Goal: Obtain resource: Obtain resource

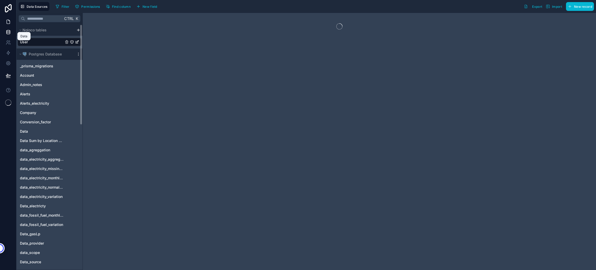
click at [6, 22] on icon at bounding box center [8, 21] width 5 height 5
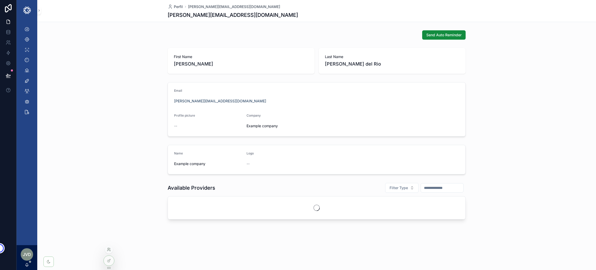
click at [108, 247] on icon at bounding box center [109, 249] width 4 height 4
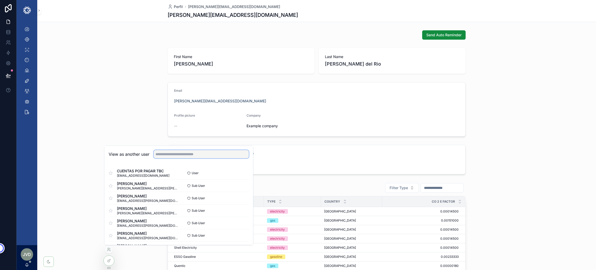
click at [190, 154] on input "text" at bounding box center [201, 154] width 95 height 8
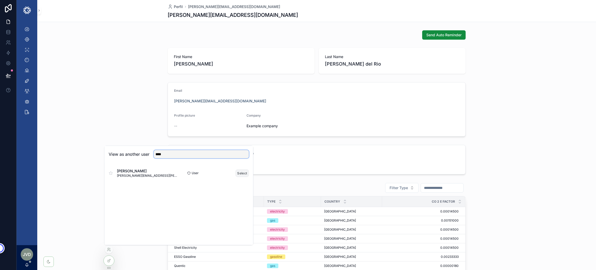
type input "****"
click at [242, 175] on button "Select" at bounding box center [241, 173] width 13 height 8
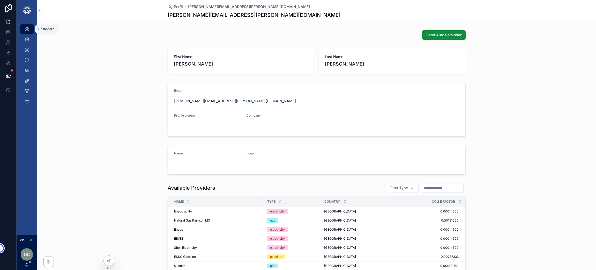
click at [30, 28] on div "Dashboard" at bounding box center [27, 29] width 8 height 8
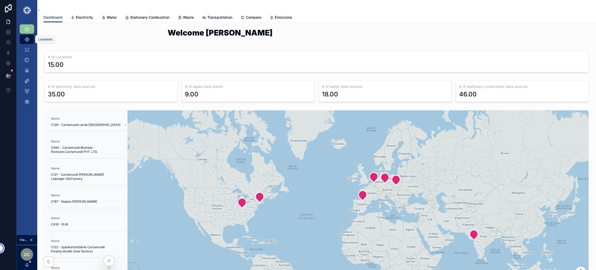
click at [24, 40] on icon "scrollable content" at bounding box center [26, 39] width 5 height 5
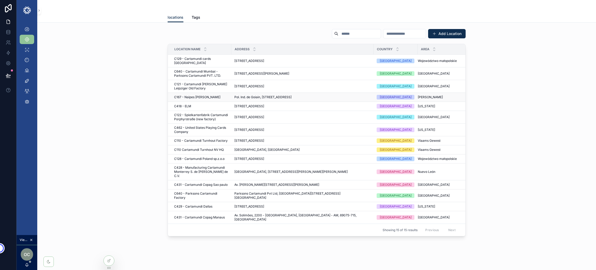
click at [209, 95] on span "C167 - Naipes [PERSON_NAME]" at bounding box center [197, 97] width 46 height 4
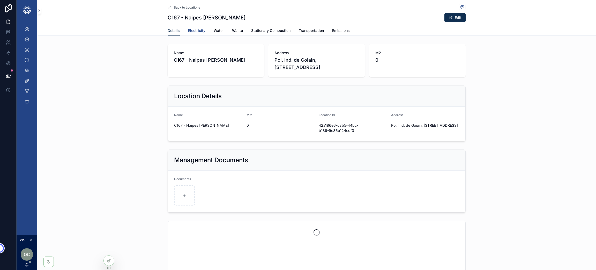
click at [192, 30] on span "Electricity" at bounding box center [196, 30] width 17 height 5
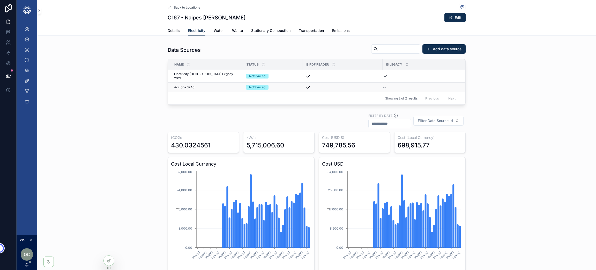
click at [184, 85] on span "Acciona 3240" at bounding box center [184, 87] width 20 height 4
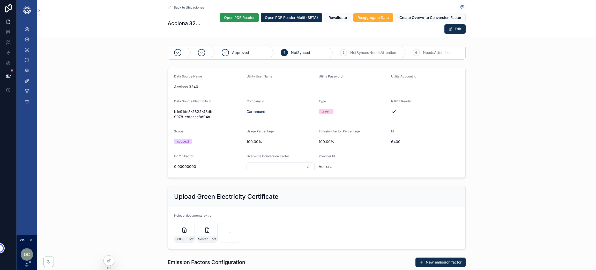
click at [237, 15] on span "Open PDF Reader" at bounding box center [239, 17] width 31 height 5
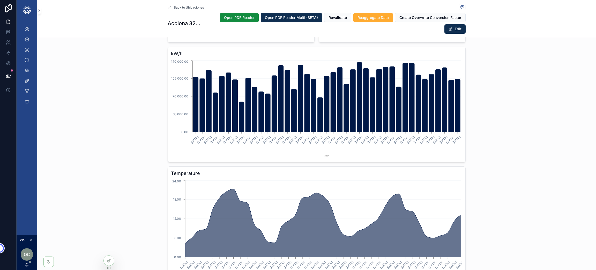
scroll to position [504, 0]
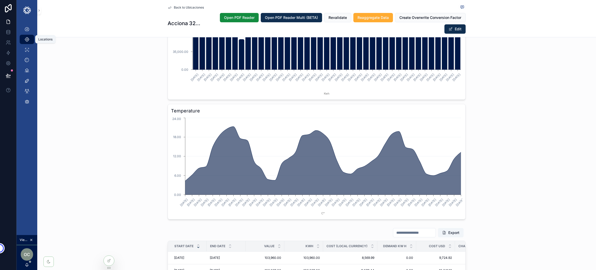
click at [30, 41] on div "Locations" at bounding box center [27, 39] width 8 height 8
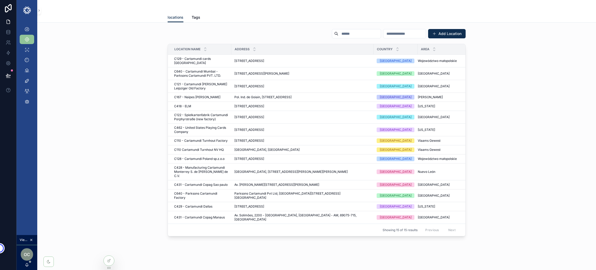
click at [349, 28] on div "Add Location Location Name Address Country Area C129 - [GEOGRAPHIC_DATA] cards …" at bounding box center [316, 132] width 550 height 211
click at [341, 30] on div "scrollable content" at bounding box center [356, 33] width 49 height 9
click at [338, 35] on input "scrollable content" at bounding box center [359, 33] width 42 height 7
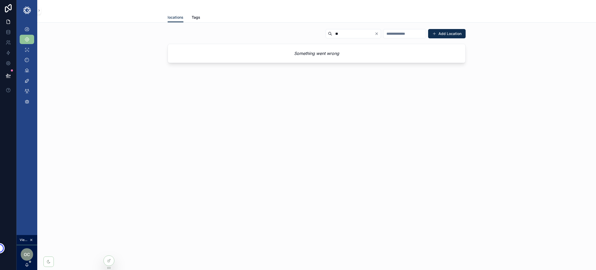
type input "*"
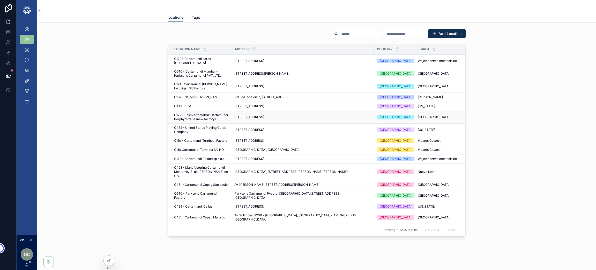
click at [193, 114] on span "C122 - Spielkartenfabrik Cartamundi Porphyrstraße (new factory)" at bounding box center [201, 117] width 54 height 8
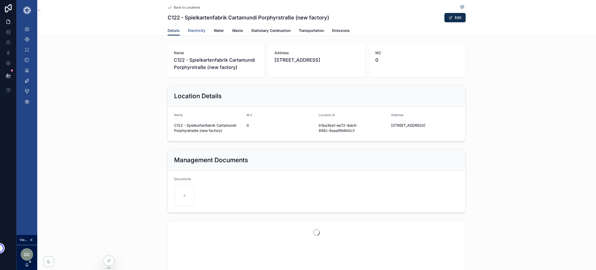
click at [194, 32] on span "Electricity" at bounding box center [196, 30] width 17 height 5
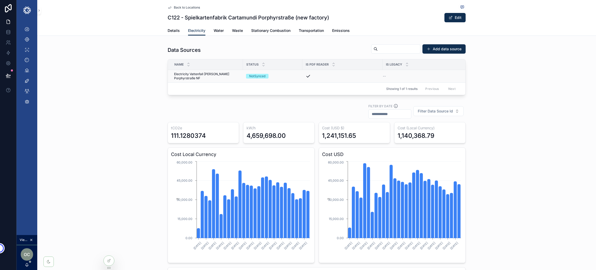
click at [195, 75] on span "Electricity Vattenfall [PERSON_NAME] Porphyrstraße NF" at bounding box center [207, 76] width 66 height 8
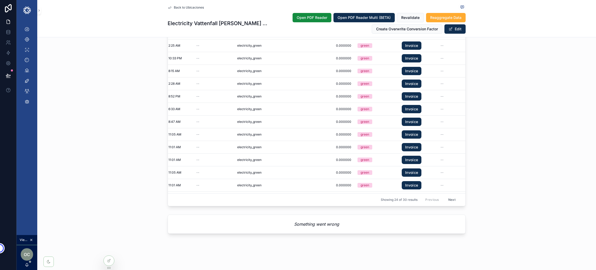
scroll to position [0, 804]
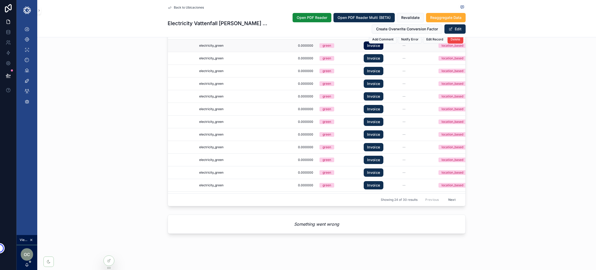
click at [364, 44] on link "Invoice" at bounding box center [374, 45] width 20 height 8
click at [106, 74] on div "Export Start Date End Date Value kwh Cost (Local Currency) Demand Kw H Cost USD…" at bounding box center [316, 98] width 559 height 220
click at [27, 27] on icon "scrollable content" at bounding box center [26, 28] width 5 height 5
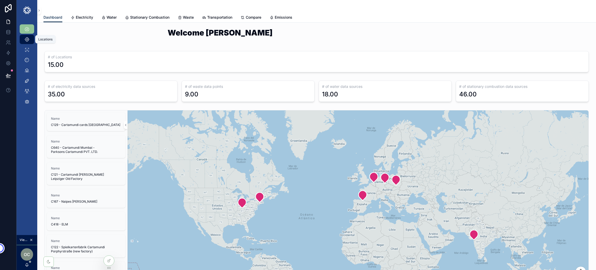
click at [25, 40] on icon "scrollable content" at bounding box center [26, 39] width 5 height 5
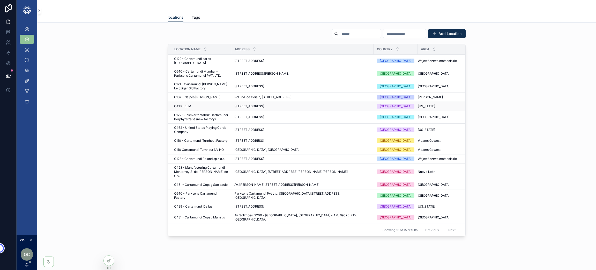
click at [189, 104] on div "C418 - ELM C418 - ELM" at bounding box center [201, 106] width 54 height 4
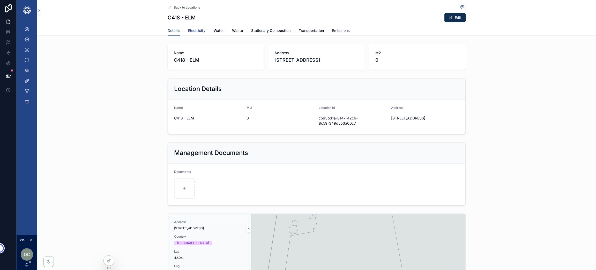
click at [198, 30] on span "Electricity" at bounding box center [196, 30] width 17 height 5
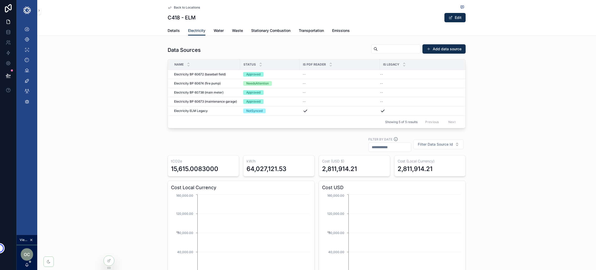
click at [189, 101] on span "Electricity BP 60673 (maintenance garage)" at bounding box center [205, 101] width 63 height 4
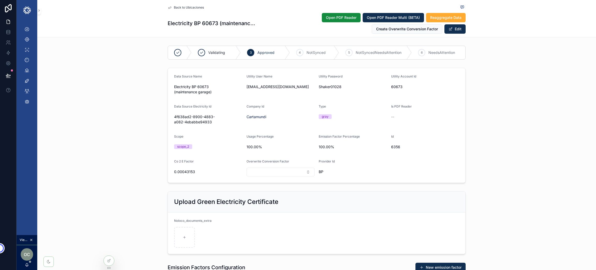
click at [206, 126] on form "Data Source Name Electricity BP 60673 (maintenance garage) Utility User Name [E…" at bounding box center [316, 125] width 297 height 114
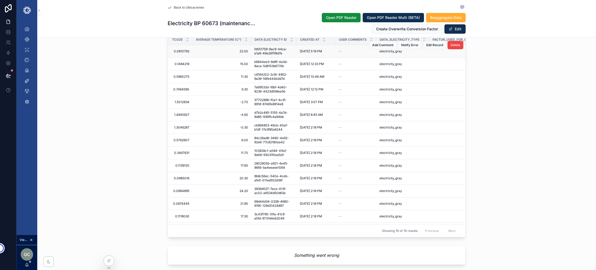
scroll to position [0, 804]
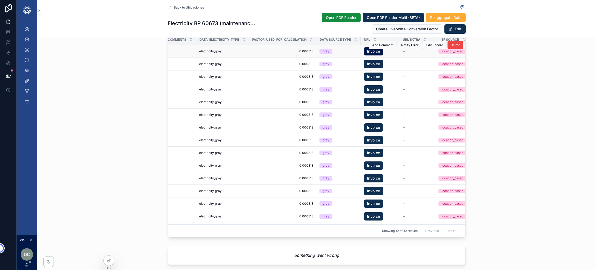
click at [364, 55] on link "Invoice" at bounding box center [374, 51] width 20 height 8
click at [401, 47] on span "Notify Error" at bounding box center [409, 45] width 17 height 4
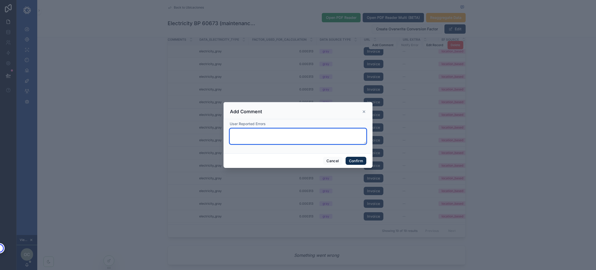
click at [294, 139] on textarea at bounding box center [298, 136] width 137 height 16
type textarea "******"
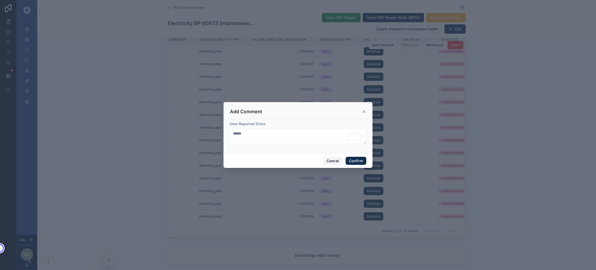
click at [325, 160] on button "Cancel" at bounding box center [332, 161] width 19 height 8
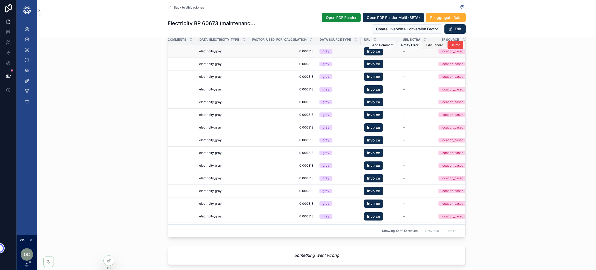
click at [427, 47] on span "Edit Record" at bounding box center [434, 45] width 17 height 4
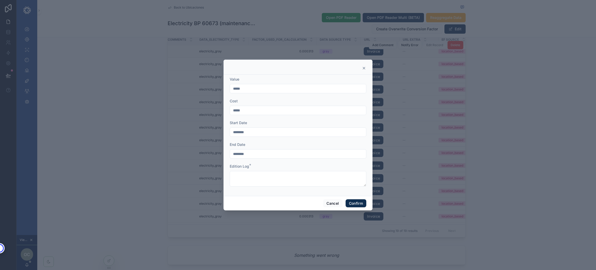
click at [257, 88] on input "*****" at bounding box center [298, 88] width 136 height 7
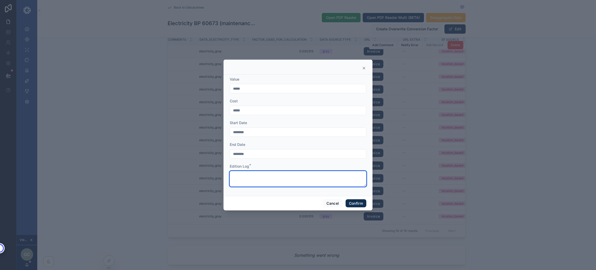
click at [295, 178] on textarea at bounding box center [298, 179] width 137 height 16
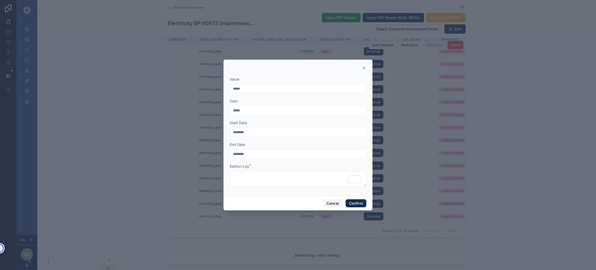
click at [333, 203] on button "Cancel" at bounding box center [332, 203] width 19 height 8
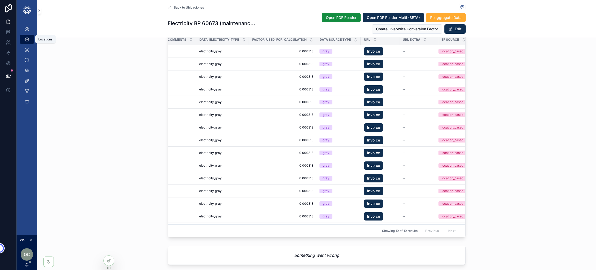
click at [25, 37] on icon "scrollable content" at bounding box center [26, 39] width 5 height 5
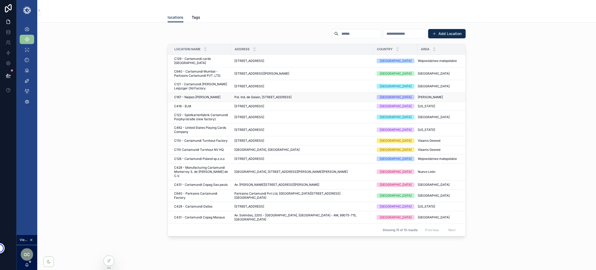
click at [199, 95] on span "C167 - Naipes [PERSON_NAME]" at bounding box center [197, 97] width 46 height 4
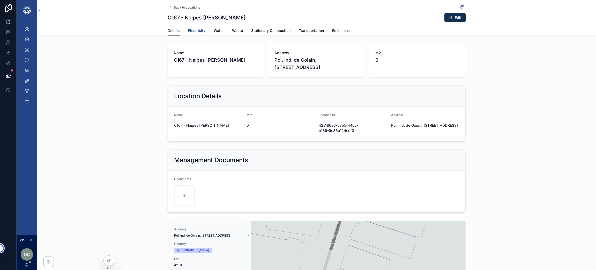
click at [195, 28] on span "Electricity" at bounding box center [196, 30] width 17 height 5
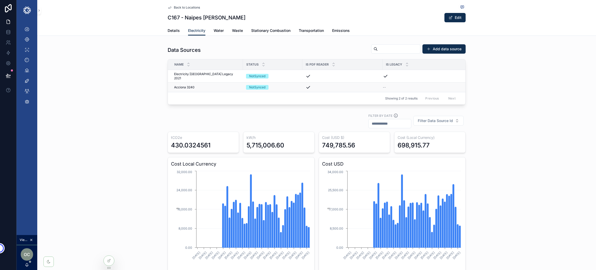
click at [177, 85] on span "Acciona 3240" at bounding box center [184, 87] width 20 height 4
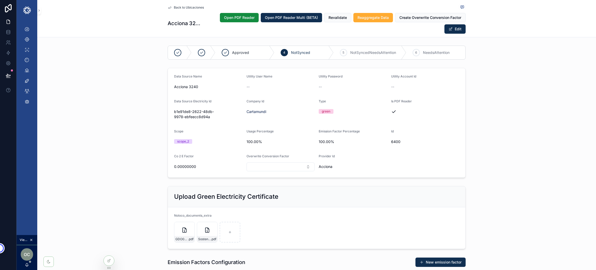
scroll to position [39, 0]
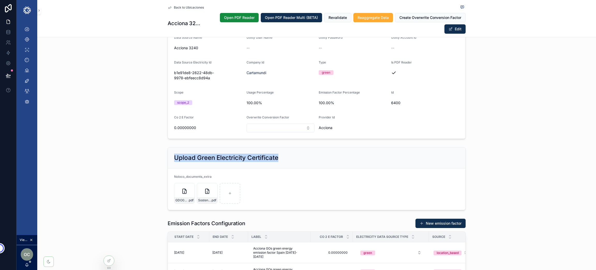
drag, startPoint x: 282, startPoint y: 158, endPoint x: 158, endPoint y: 160, distance: 124.7
click at [158, 160] on div "Upload Green Electricity Certificate Noloco_documents_extra GDO05022024-(1) .pd…" at bounding box center [316, 178] width 559 height 67
click at [177, 197] on div "GDO05022024-(1) .pdf" at bounding box center [184, 193] width 21 height 21
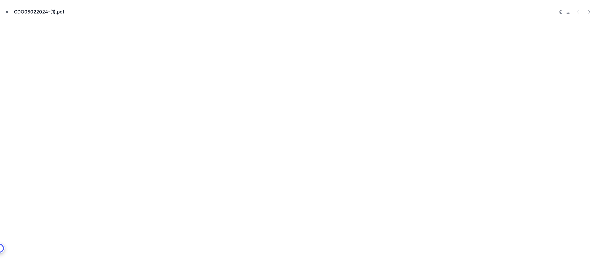
click at [6, 10] on icon "Close modal" at bounding box center [7, 12] width 4 height 4
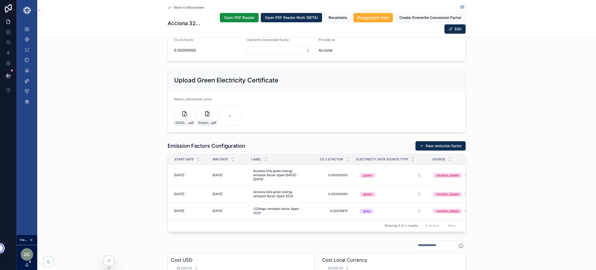
scroll to position [194, 0]
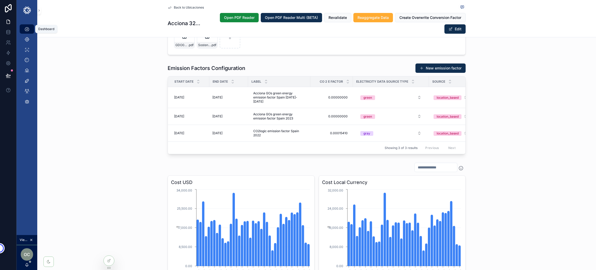
click at [28, 27] on icon "scrollable content" at bounding box center [26, 28] width 5 height 5
